Goal: Navigation & Orientation: Find specific page/section

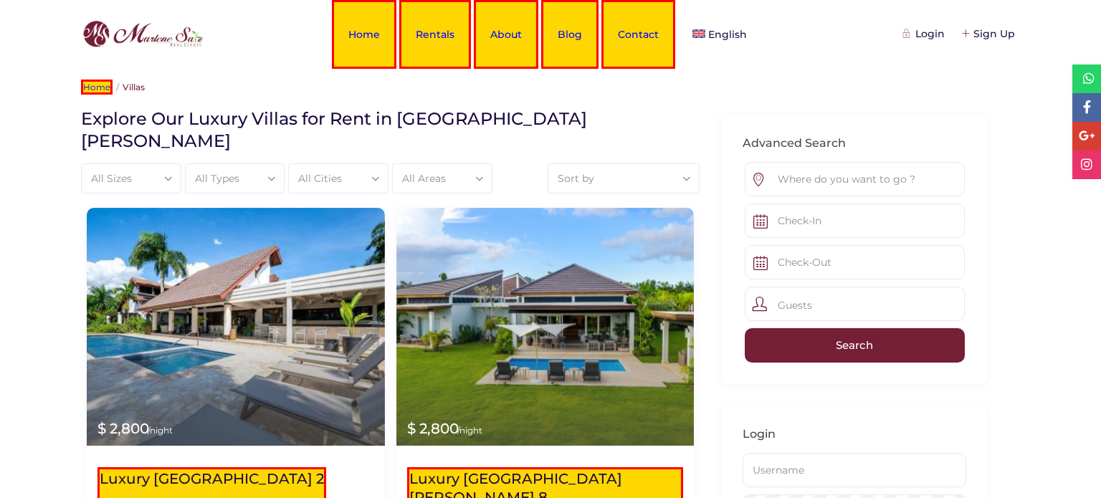
click at [1100, 27] on div "Login Sign Up Home Rentals About Blog Contact English Español" at bounding box center [550, 34] width 1101 height 69
click at [977, 30] on div "Sign Up" at bounding box center [988, 34] width 52 height 16
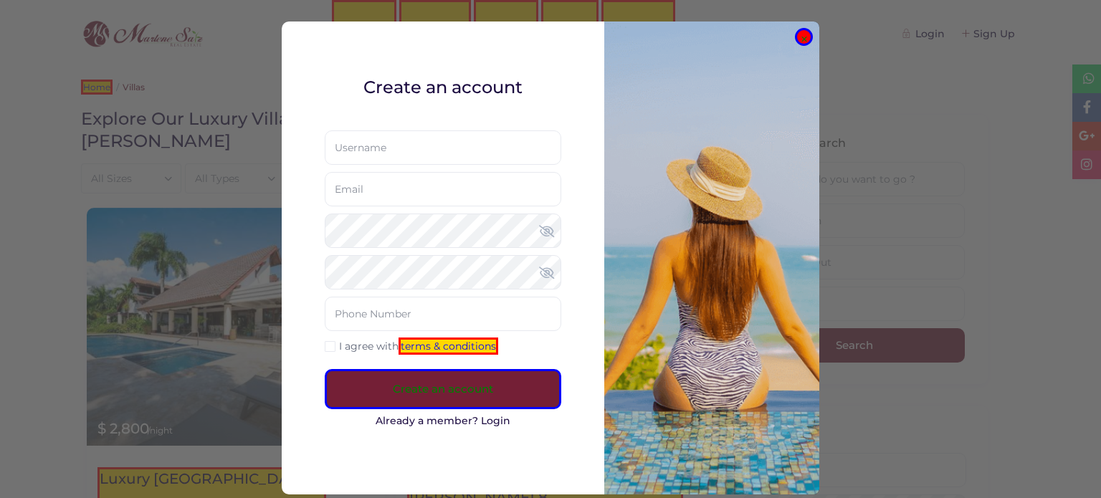
click at [807, 35] on button "×" at bounding box center [804, 37] width 18 height 18
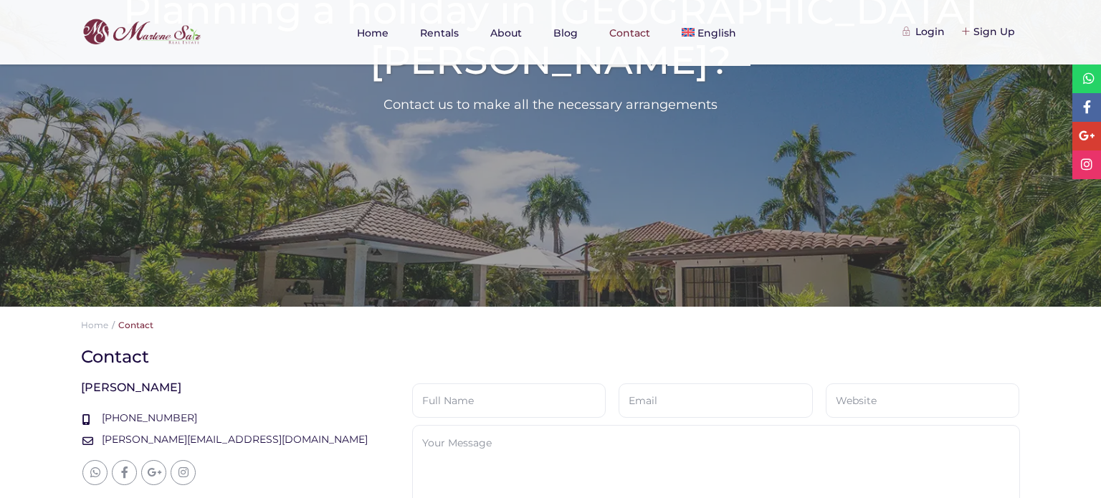
scroll to position [192, 0]
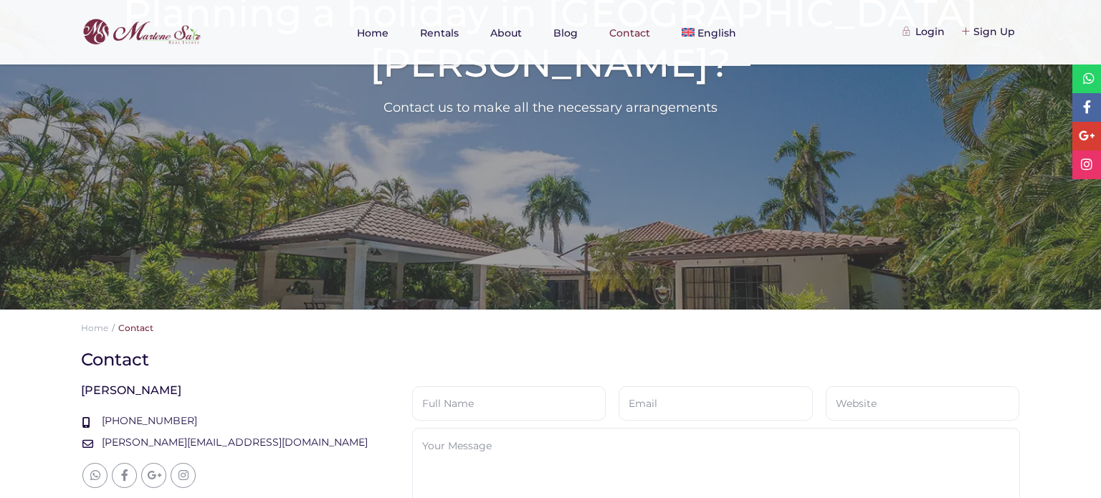
click at [135, 357] on h1 "Contact" at bounding box center [545, 359] width 928 height 22
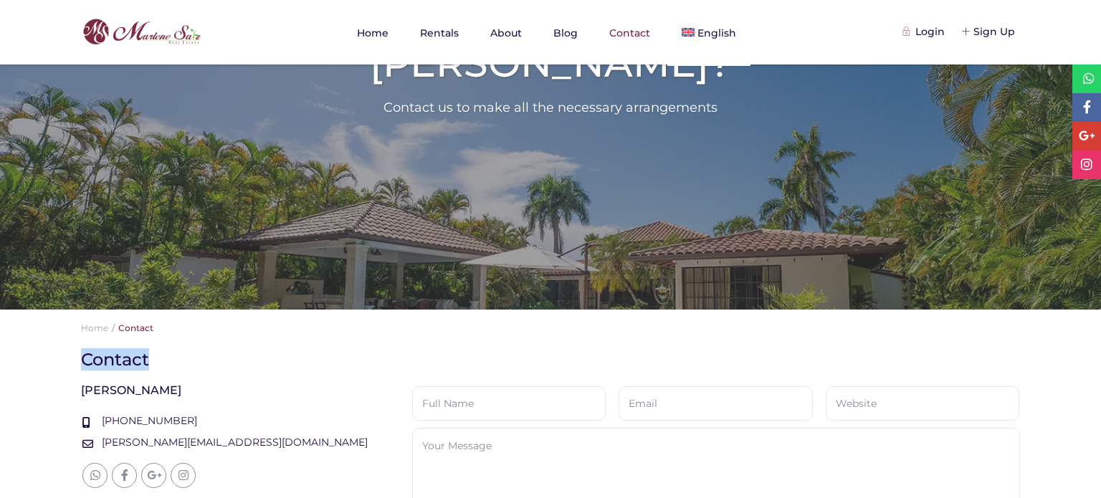
copy h1 "Contact"
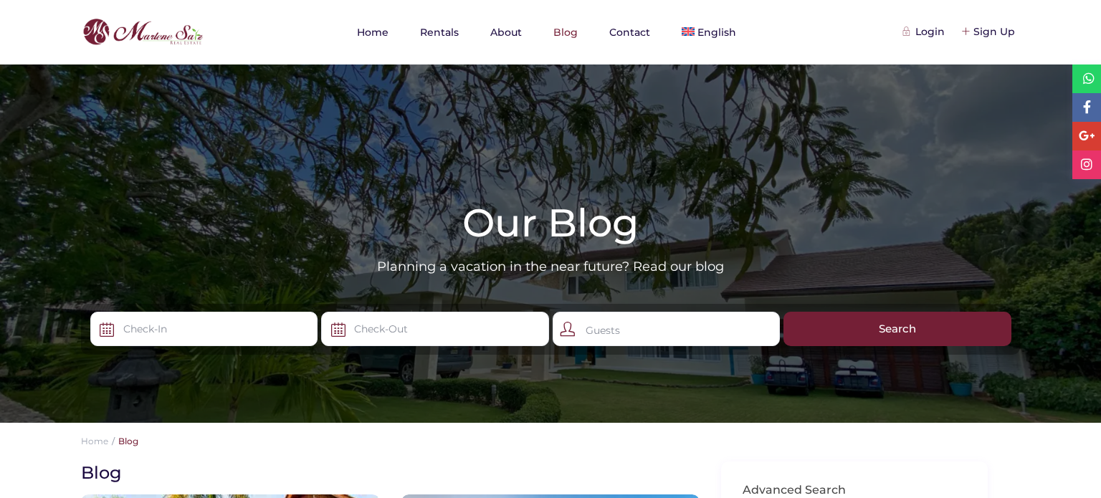
click at [585, 226] on h1 "Our Blog" at bounding box center [550, 223] width 1101 height 50
copy h1 "Blog"
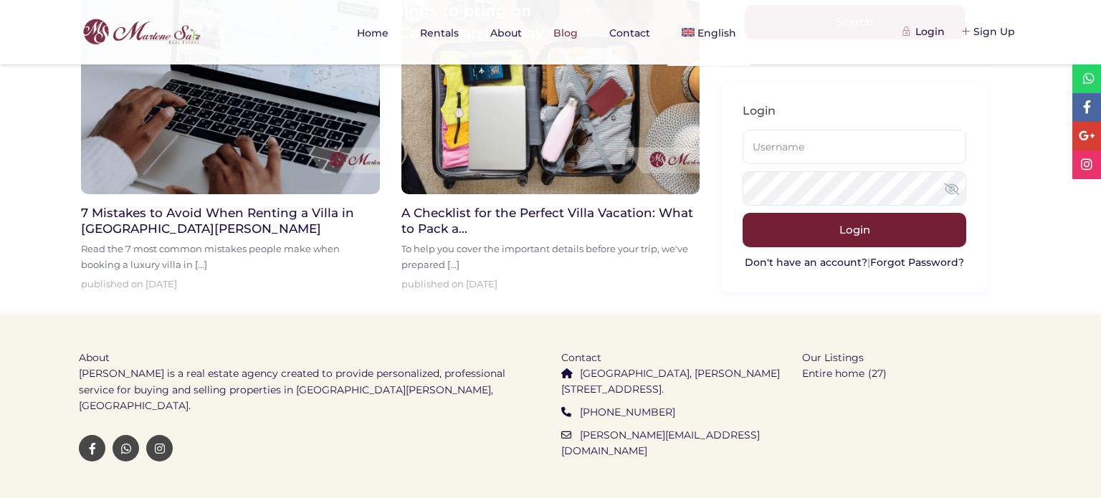
scroll to position [873, 0]
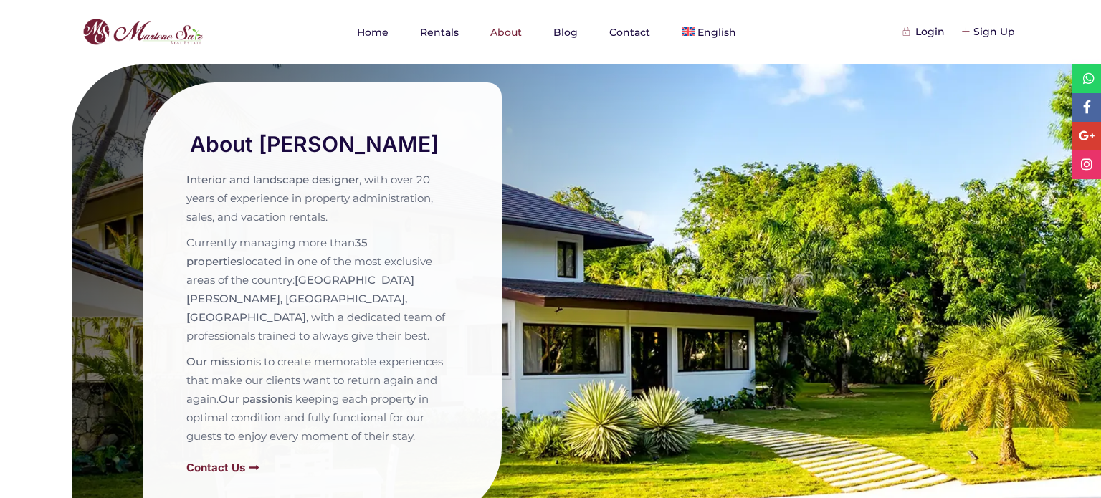
click at [230, 155] on h2 "About [PERSON_NAME]" at bounding box center [322, 145] width 265 height 24
copy h2 "About"
